Goal: Information Seeking & Learning: Learn about a topic

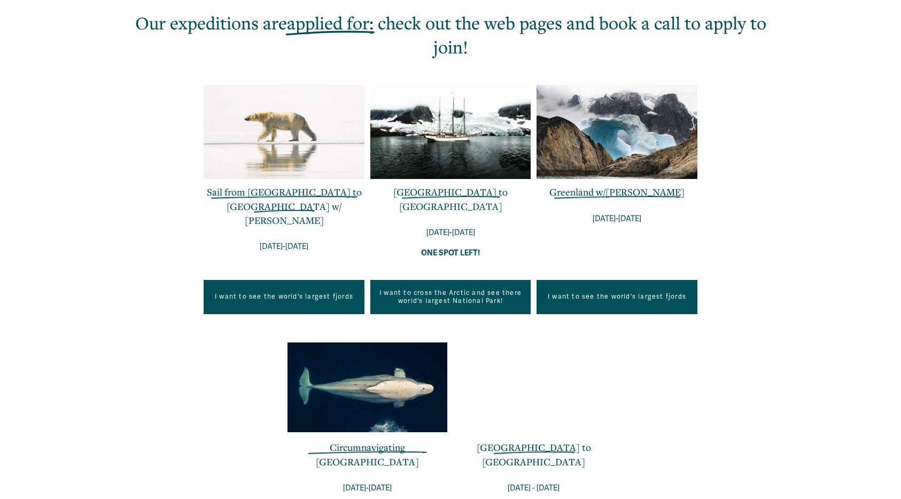
scroll to position [406, 0]
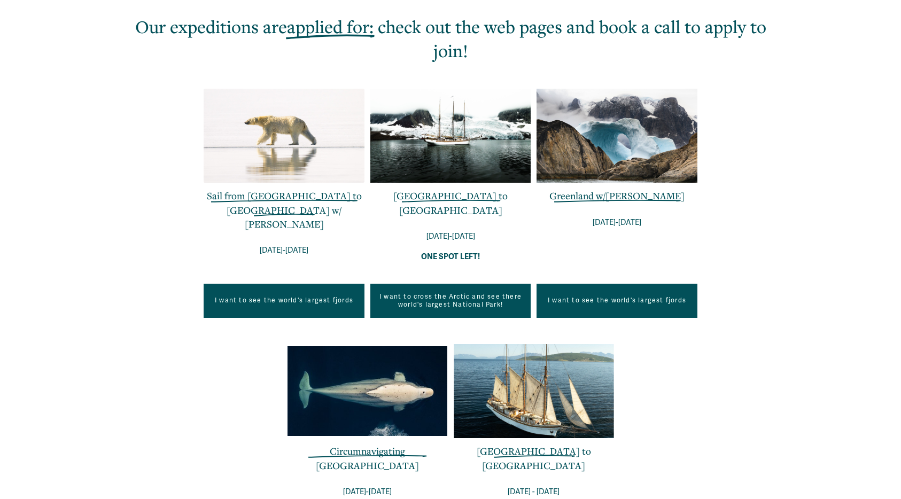
click at [601, 198] on link "Greenland w/[PERSON_NAME]" at bounding box center [616, 195] width 135 height 13
click at [289, 197] on link "Sail from Greenland to Iceland w/ Niccolo Banfi" at bounding box center [284, 209] width 155 height 41
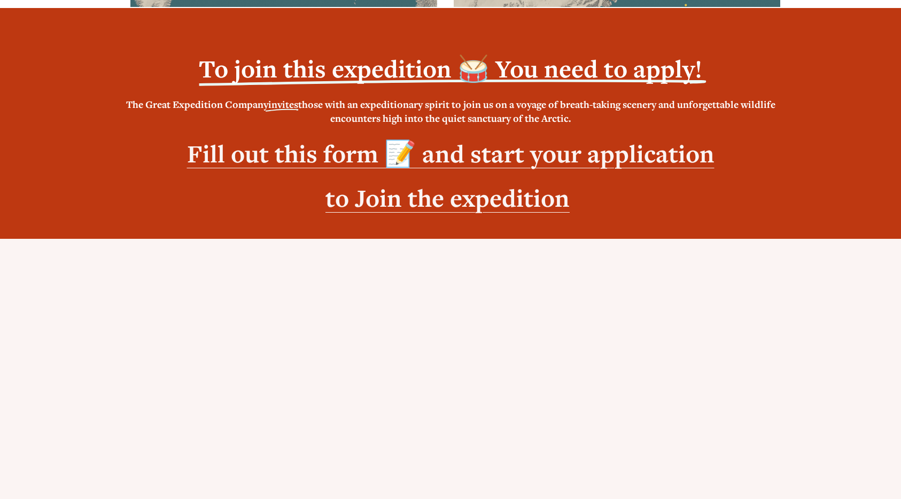
scroll to position [1072, 0]
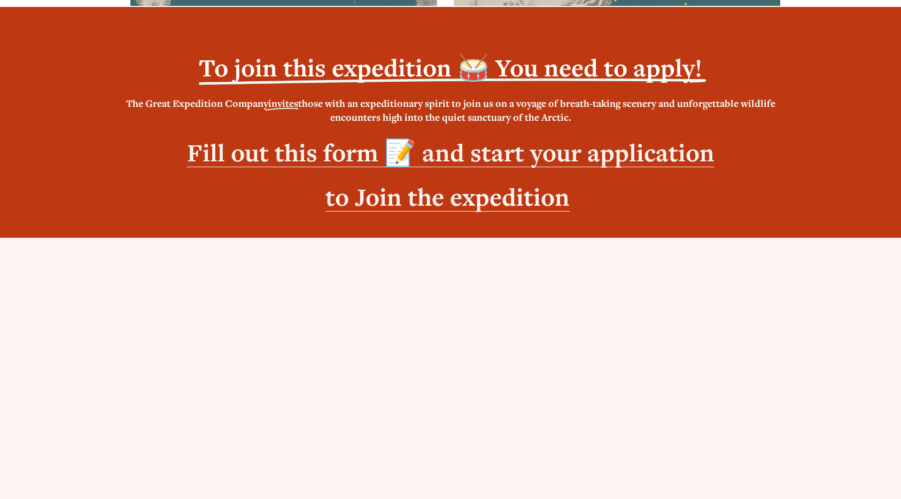
click at [442, 181] on strong "to Join the expedition" at bounding box center [447, 197] width 244 height 33
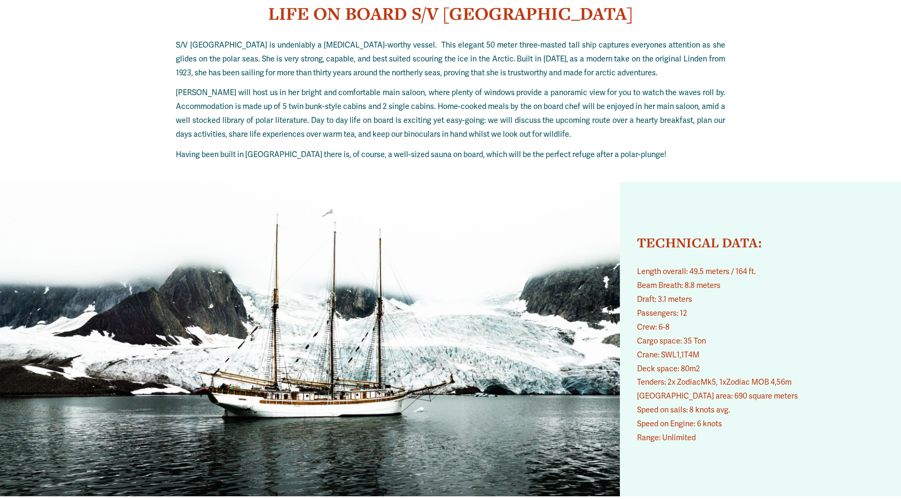
scroll to position [6273, 0]
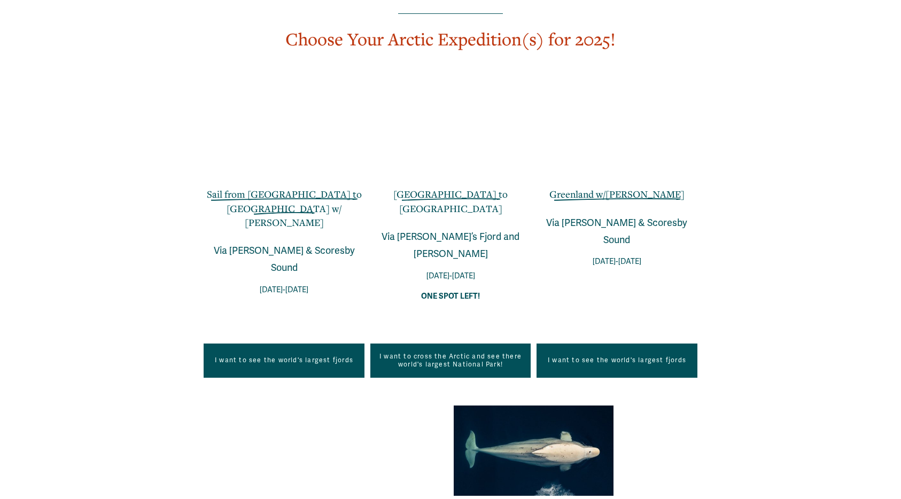
scroll to position [699, 0]
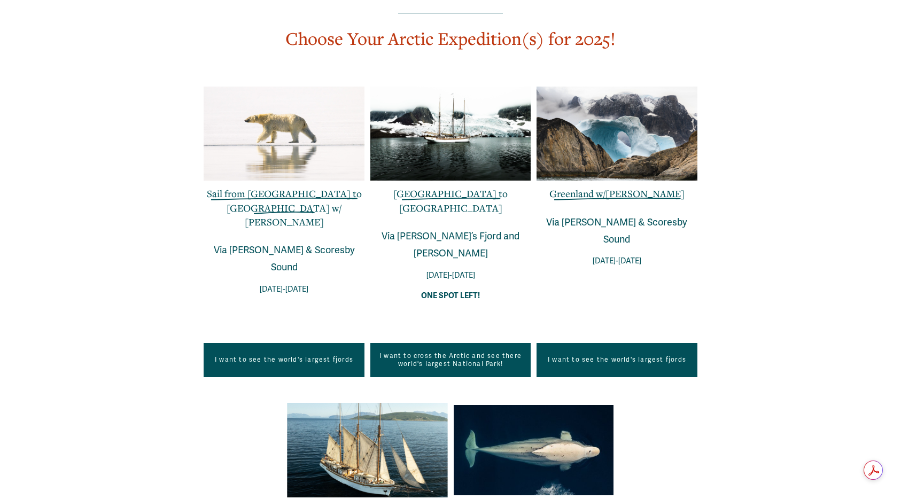
click at [444, 187] on link "[GEOGRAPHIC_DATA] to [GEOGRAPHIC_DATA]" at bounding box center [450, 200] width 114 height 27
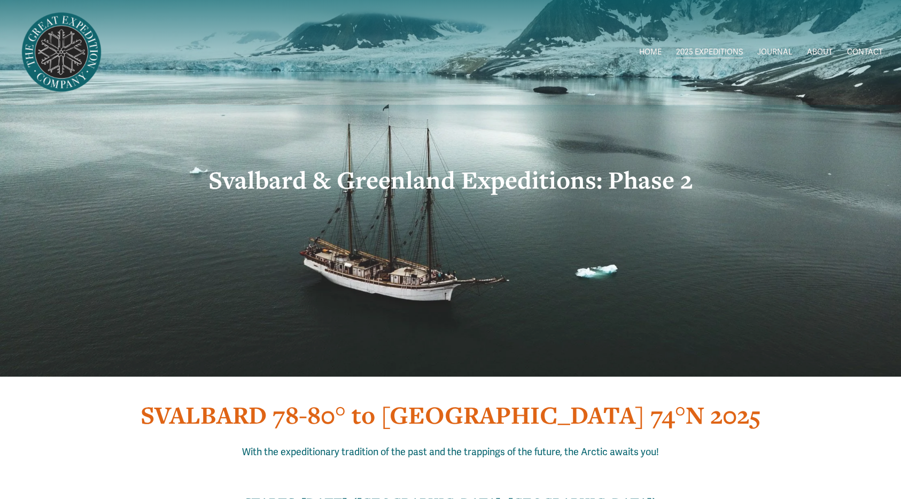
click at [68, 54] on img at bounding box center [61, 52] width 87 height 87
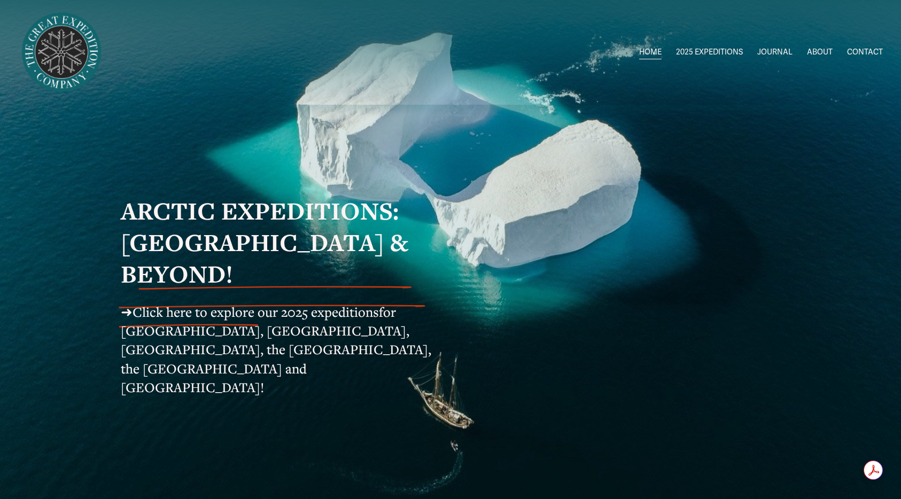
click at [0, 0] on span "Greenland [DATE]-[DATE]" at bounding box center [0, 0] width 0 height 0
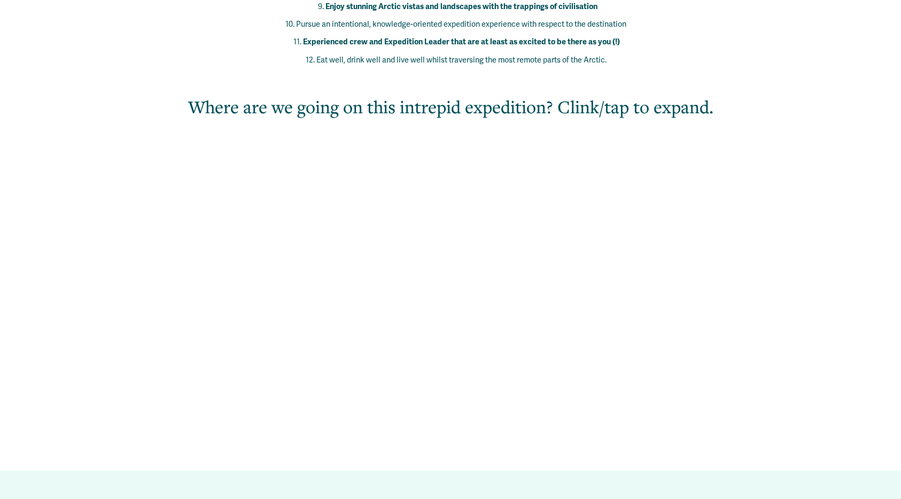
scroll to position [806, 0]
